Goal: Task Accomplishment & Management: Manage account settings

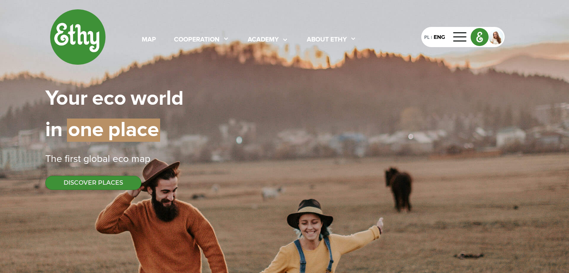
select select
click at [504, 36] on div at bounding box center [496, 37] width 15 height 15
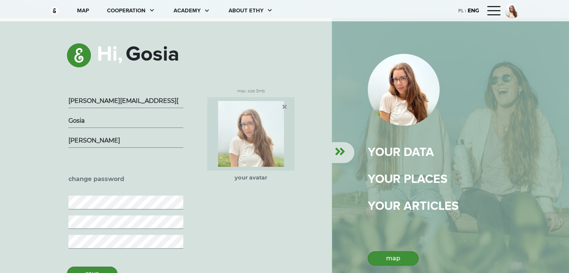
scroll to position [25, 0]
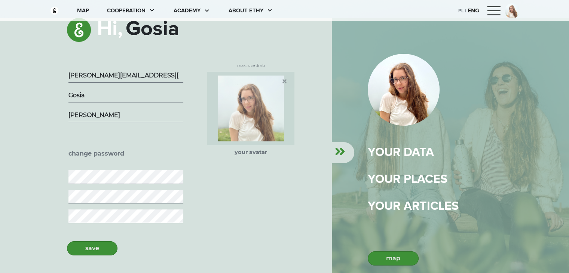
click at [520, 17] on div "PL | ENG" at bounding box center [488, 10] width 61 height 15
click at [503, 6] on div at bounding box center [494, 11] width 18 height 12
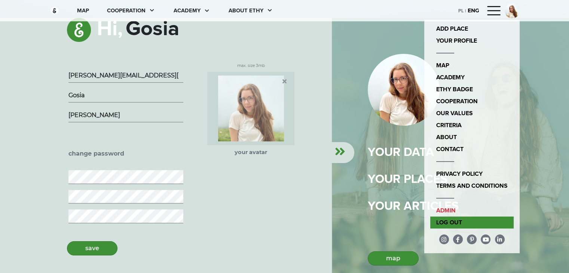
click at [514, 219] on link "Log out" at bounding box center [471, 223] width 83 height 12
select select
